Goal: Task Accomplishment & Management: Manage account settings

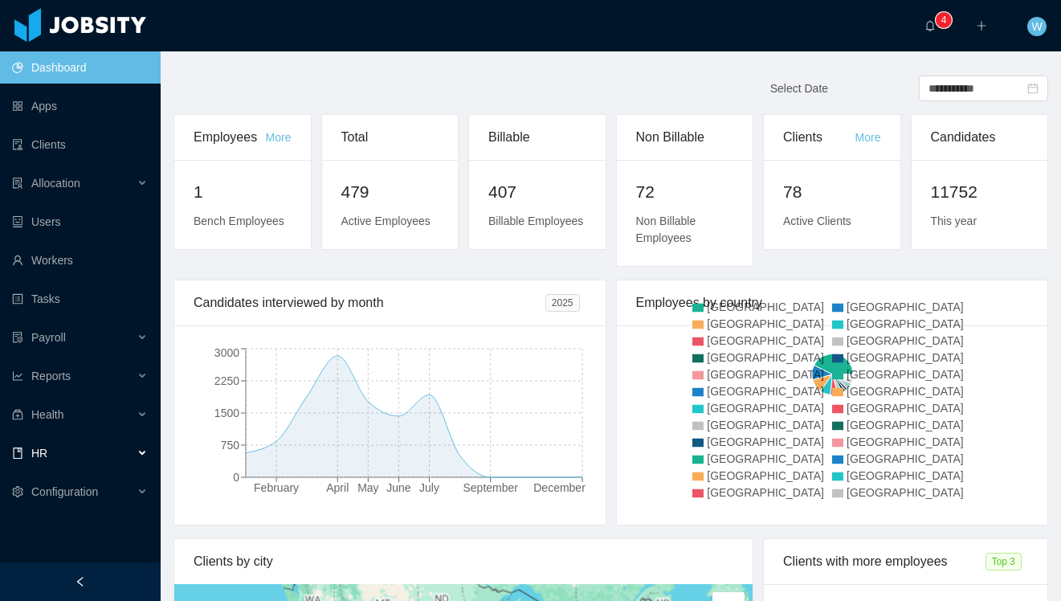
click at [77, 452] on div "HR" at bounding box center [80, 453] width 161 height 32
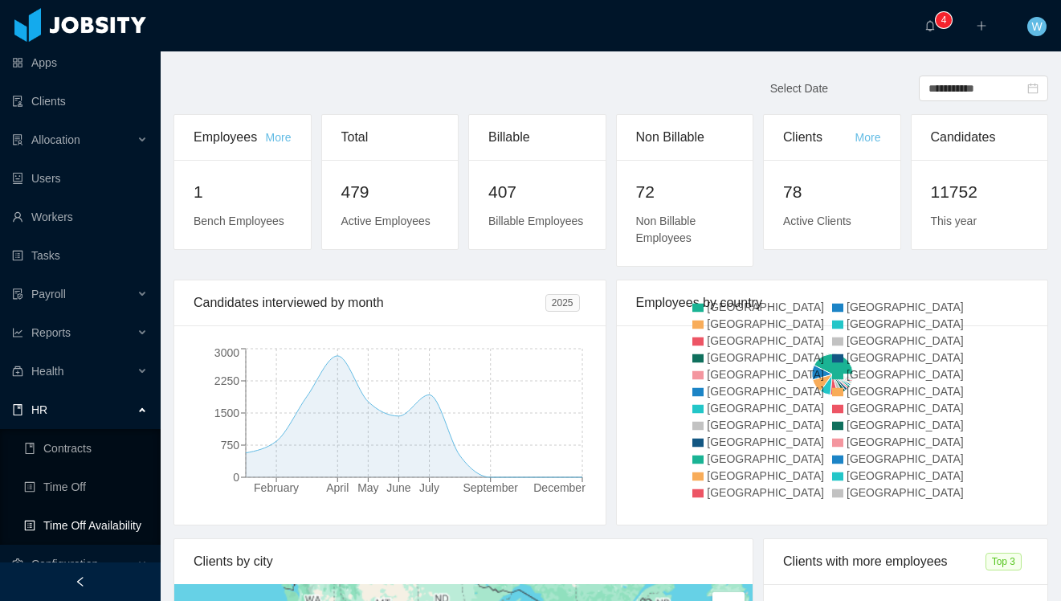
scroll to position [56, 0]
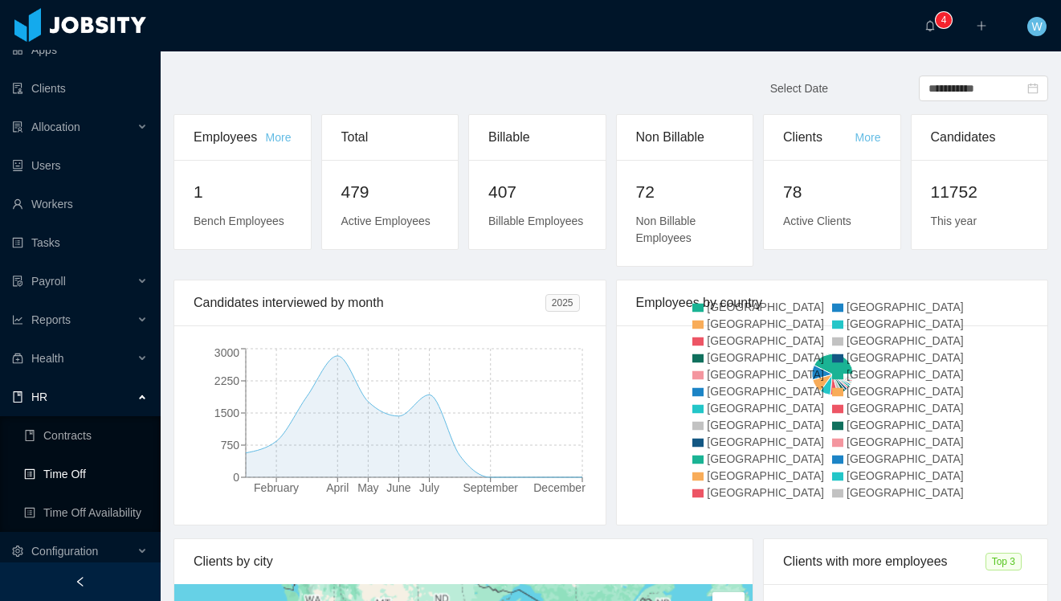
click at [92, 484] on link "Time Off" at bounding box center [86, 474] width 124 height 32
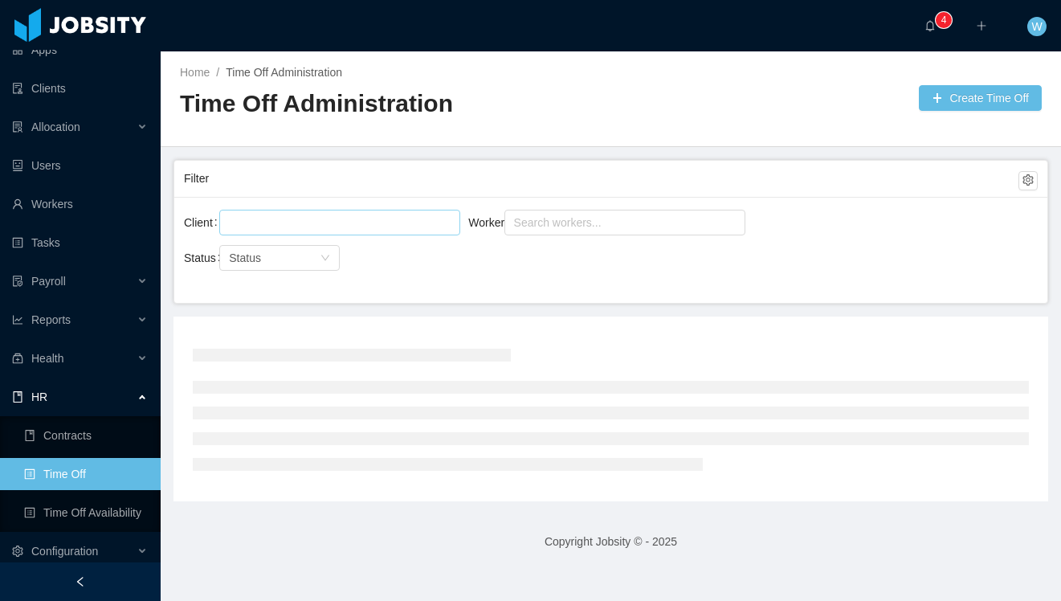
click at [304, 220] on div at bounding box center [337, 222] width 227 height 24
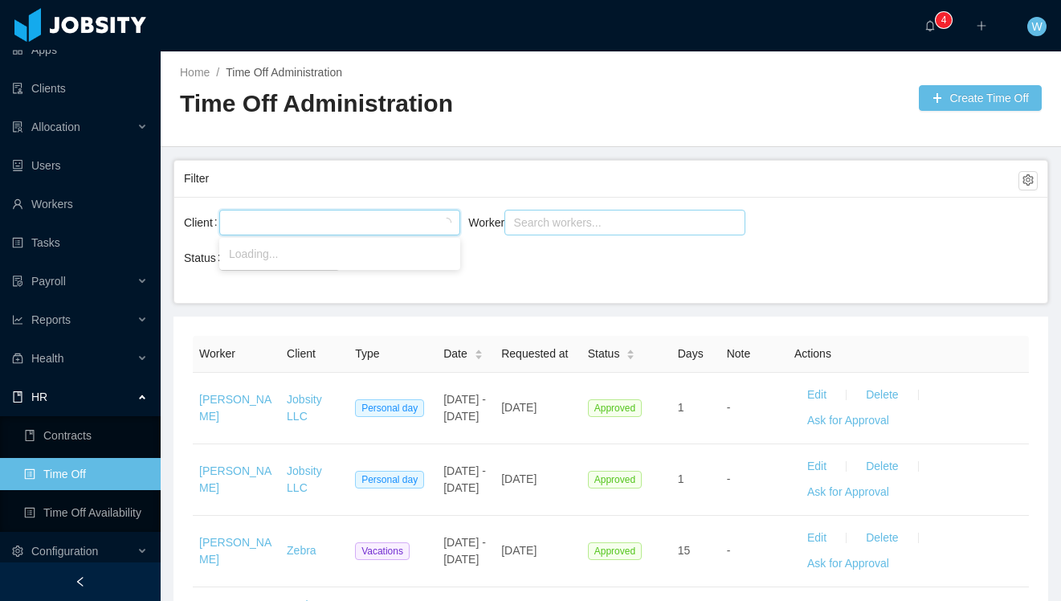
click at [656, 218] on div "Search workers..." at bounding box center [617, 222] width 207 height 16
type input "**********"
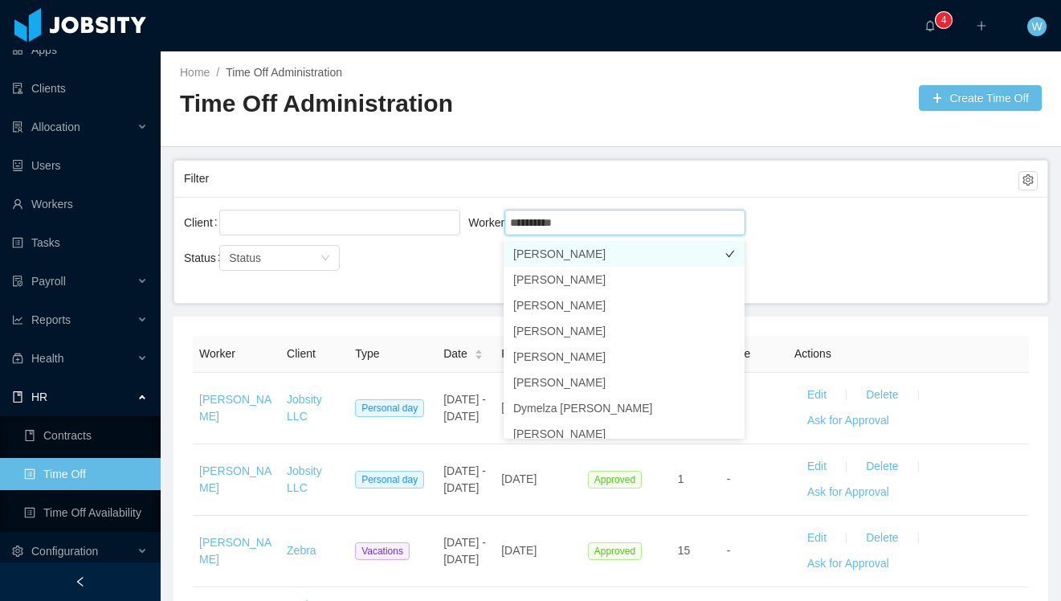
click at [654, 248] on li "[PERSON_NAME]" at bounding box center [624, 254] width 241 height 26
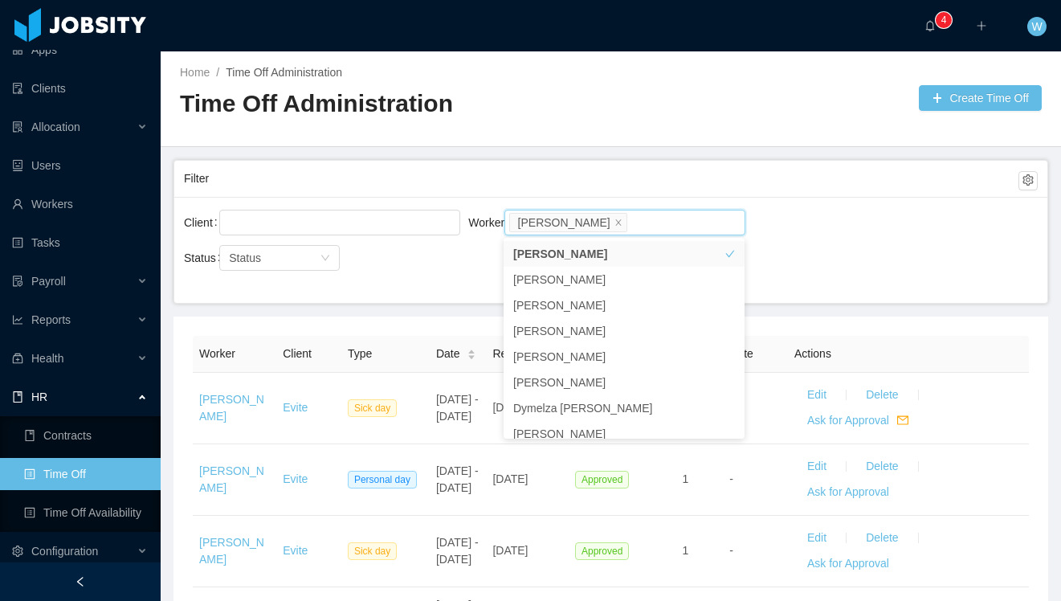
click at [733, 179] on div "Filter" at bounding box center [601, 179] width 835 height 30
